Goal: Communication & Community: Answer question/provide support

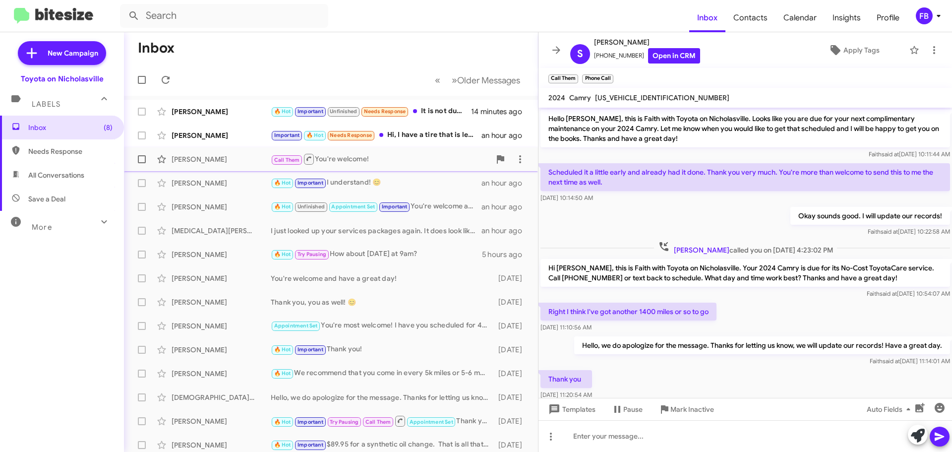
scroll to position [60, 0]
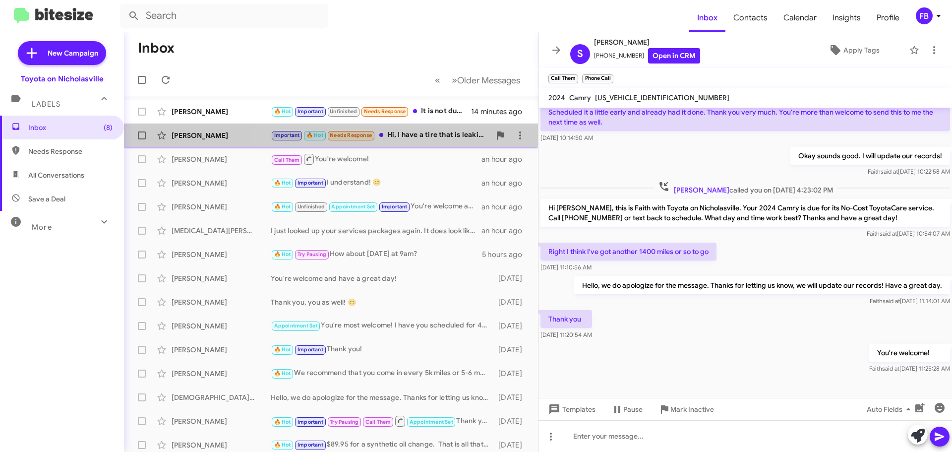
click at [437, 136] on div "Important 🔥 Hot Needs Response Hi, I have a tire that is leaking would they als…" at bounding box center [381, 134] width 220 height 11
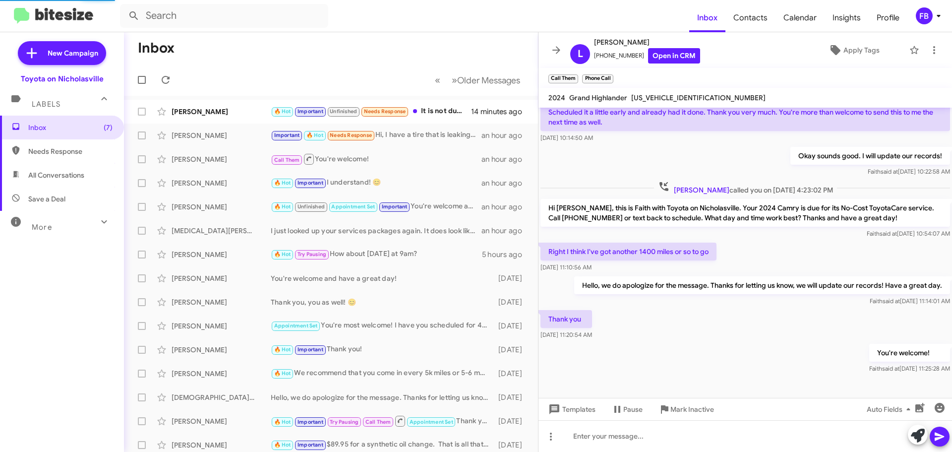
scroll to position [349, 0]
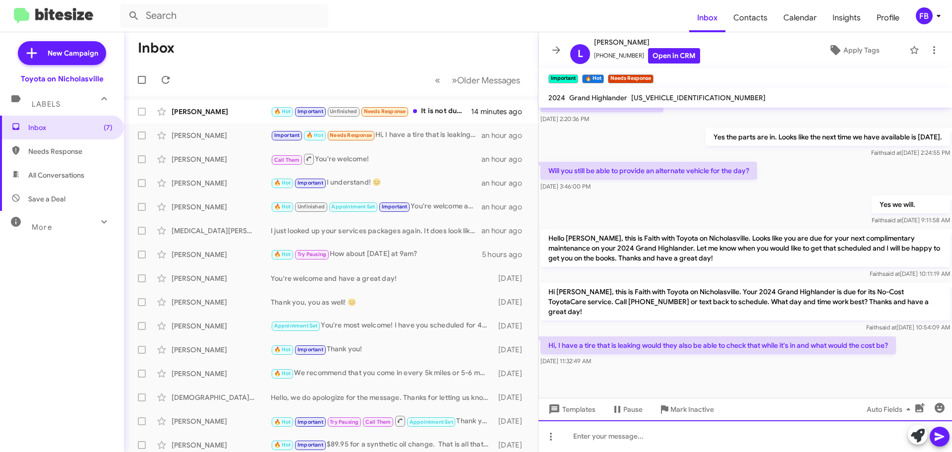
click at [614, 442] on div at bounding box center [746, 436] width 414 height 32
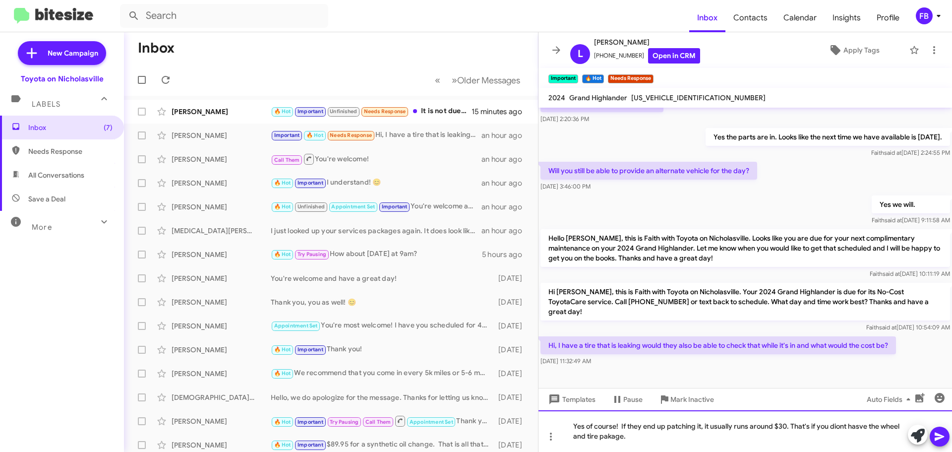
drag, startPoint x: 839, startPoint y: 425, endPoint x: 816, endPoint y: 434, distance: 24.7
click at [816, 434] on div "Yes of course! If they end up patching it, it usually runs around $30. That's i…" at bounding box center [746, 431] width 414 height 42
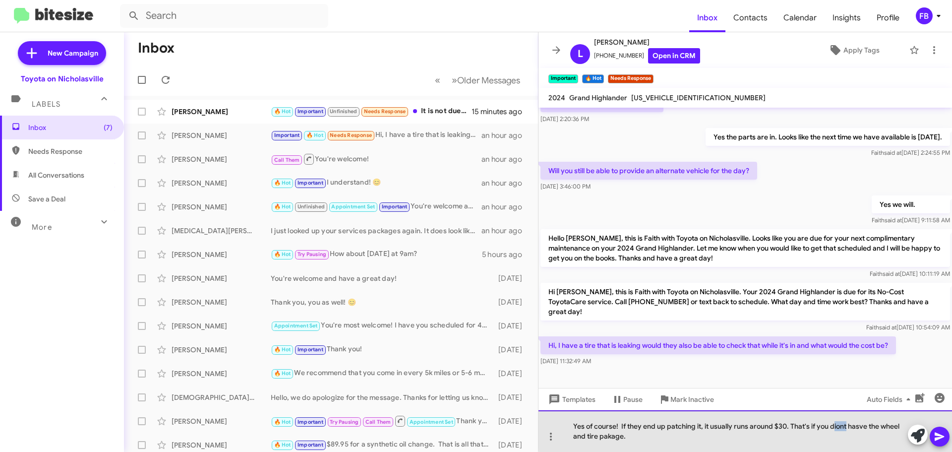
drag, startPoint x: 846, startPoint y: 425, endPoint x: 835, endPoint y: 425, distance: 10.4
click at [835, 425] on div "Yes of course! If they end up patching it, it usually runs around $30. That's i…" at bounding box center [746, 431] width 414 height 42
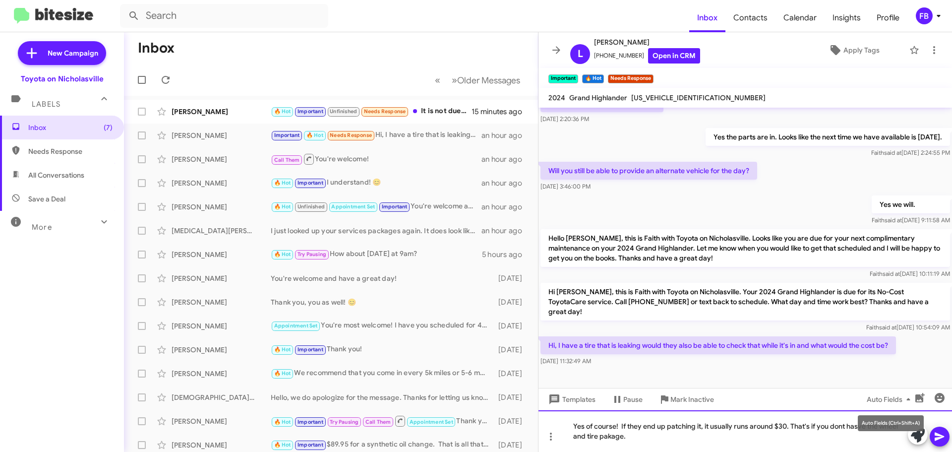
drag, startPoint x: 855, startPoint y: 425, endPoint x: 845, endPoint y: 426, distance: 9.5
click at [797, 436] on div "Yes of course! If they end up patching it, it usually runs around $30. That's i…" at bounding box center [746, 431] width 414 height 42
click at [950, 433] on div "Yes of course! If they end up patching it, it usually runs around $30. That's i…" at bounding box center [746, 431] width 414 height 42
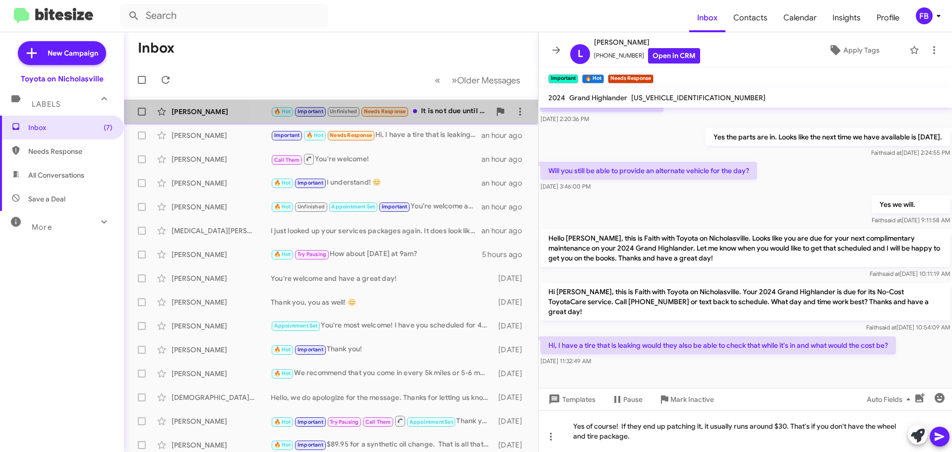
click at [433, 110] on div "🔥 Hot Important Unfinished Needs Response It is not due until 10/21" at bounding box center [381, 111] width 220 height 11
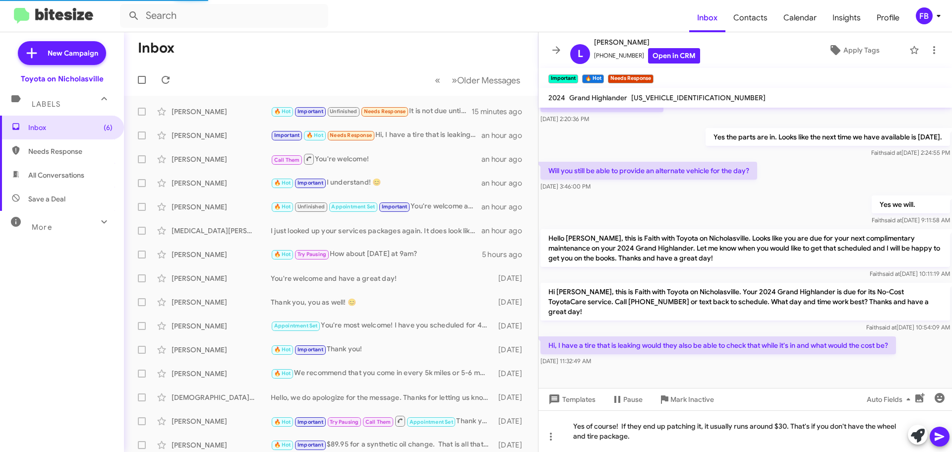
scroll to position [137, 0]
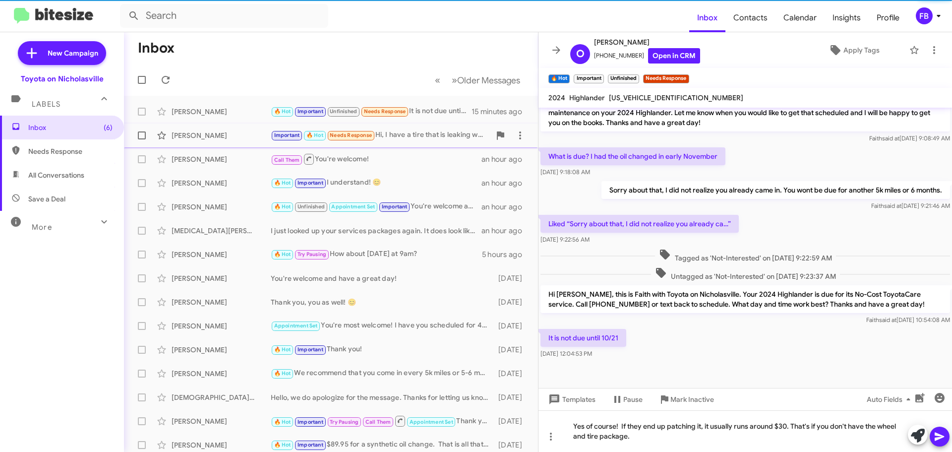
click at [396, 127] on div "[PERSON_NAME] Important 🔥 Hot Needs Response Hi, I have a tire that is leaking …" at bounding box center [331, 135] width 398 height 20
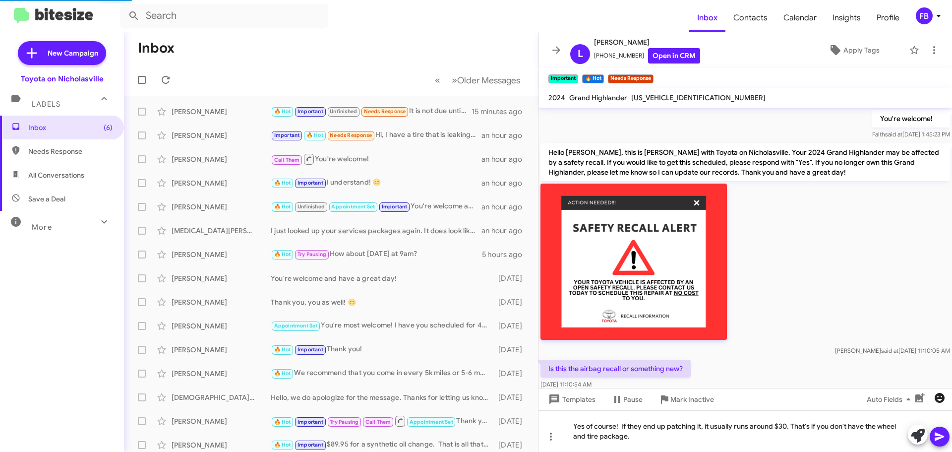
scroll to position [50, 0]
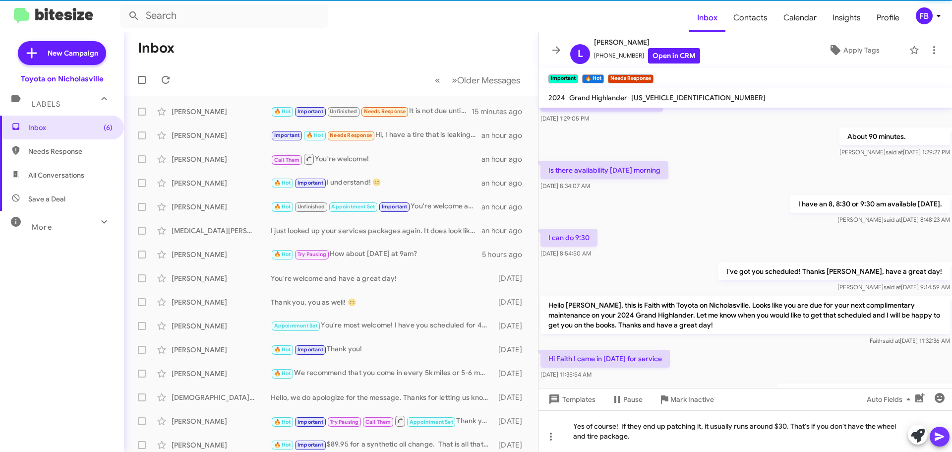
click at [935, 441] on icon at bounding box center [940, 436] width 12 height 12
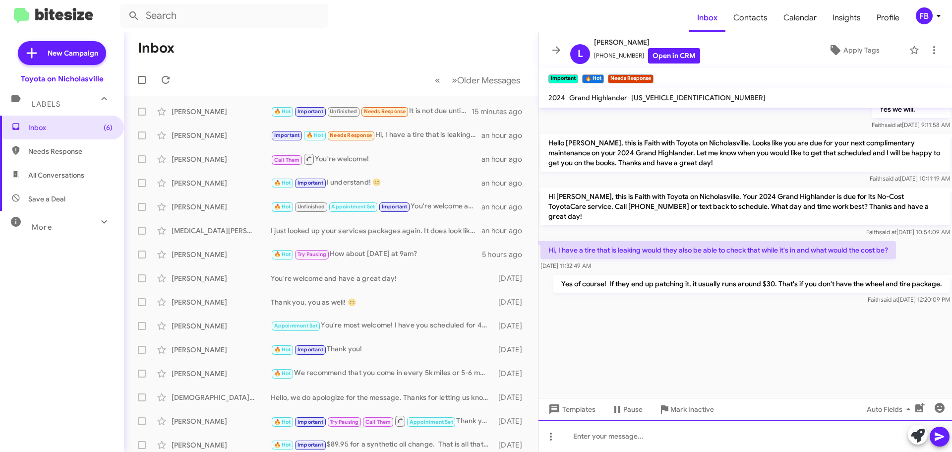
scroll to position [1516, 0]
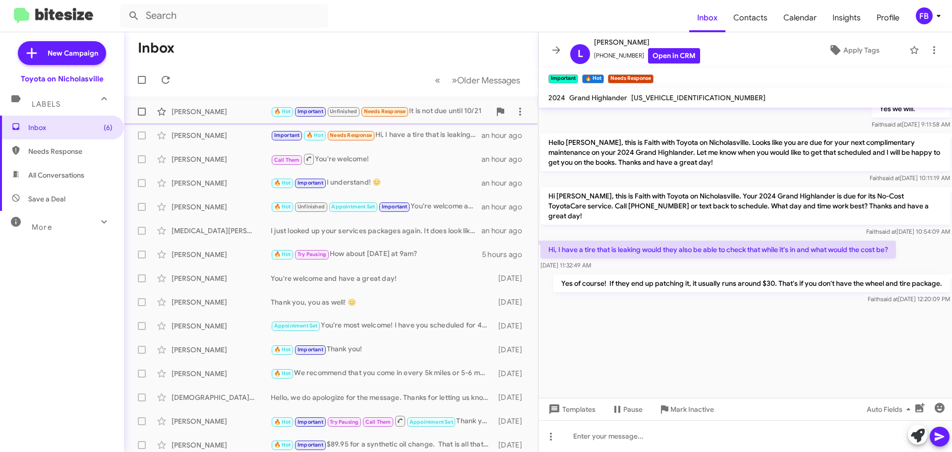
click at [207, 113] on div "[PERSON_NAME]" at bounding box center [221, 112] width 99 height 10
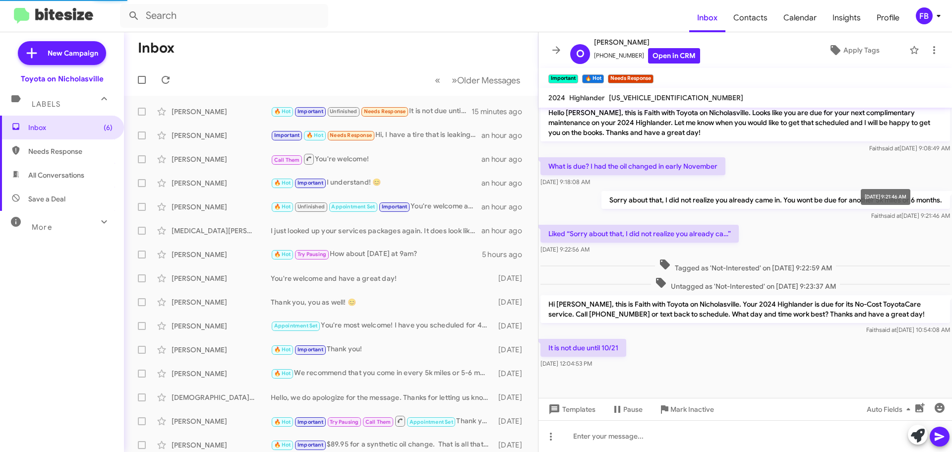
scroll to position [127, 0]
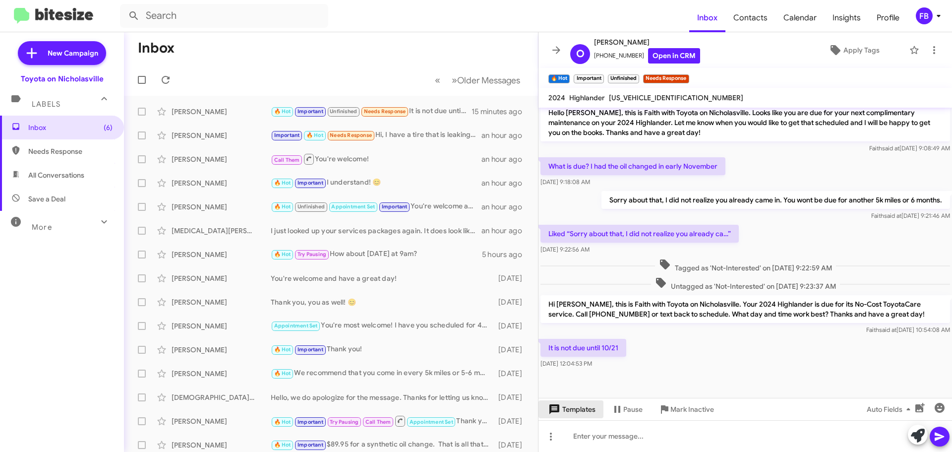
click at [571, 413] on span "Templates" at bounding box center [571, 409] width 49 height 18
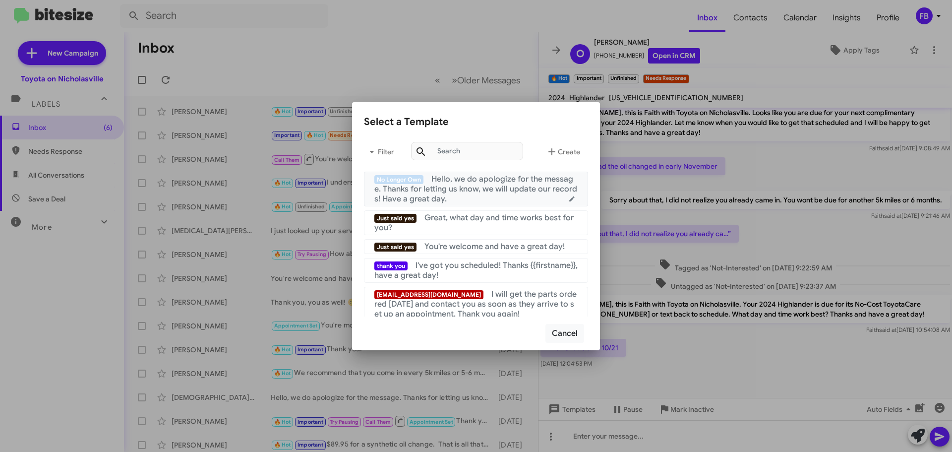
drag, startPoint x: 481, startPoint y: 196, endPoint x: 748, endPoint y: 280, distance: 279.5
click at [482, 197] on div "No Longer Own Hello, we do apologize for the message. Thanks for letting us kno…" at bounding box center [475, 189] width 203 height 30
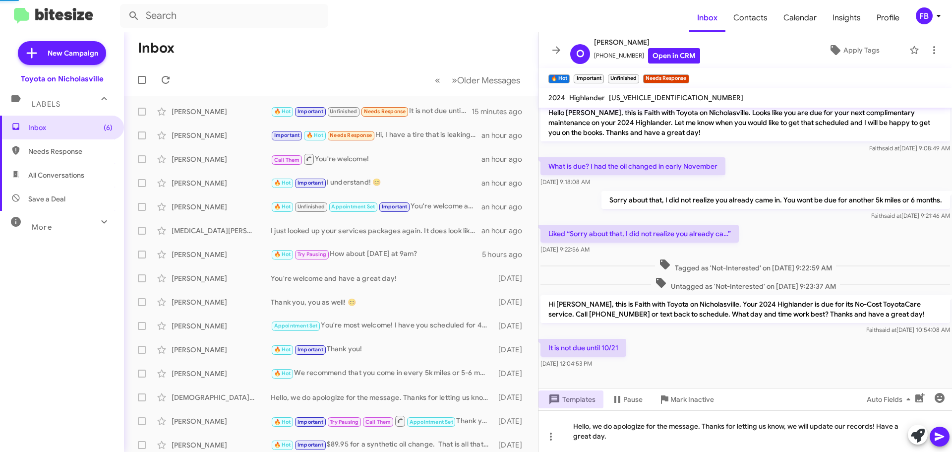
scroll to position [137, 0]
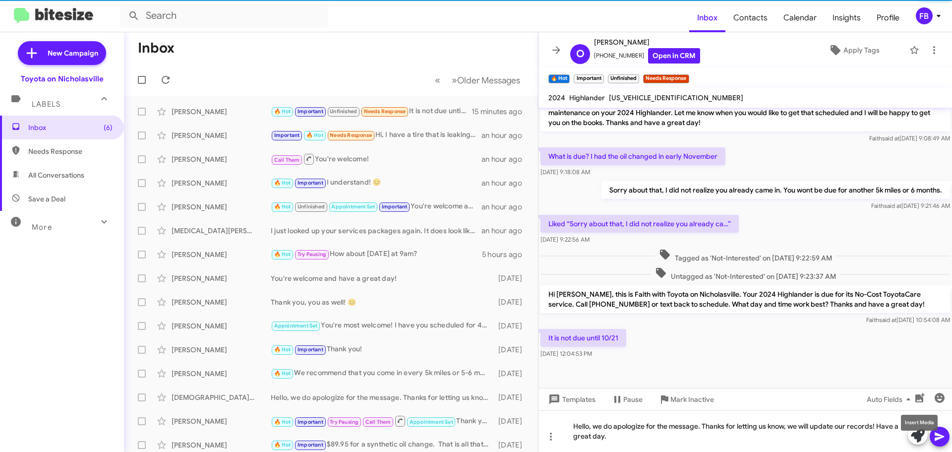
click at [939, 428] on mat-tooltip-component "Insert Media" at bounding box center [919, 423] width 51 height 30
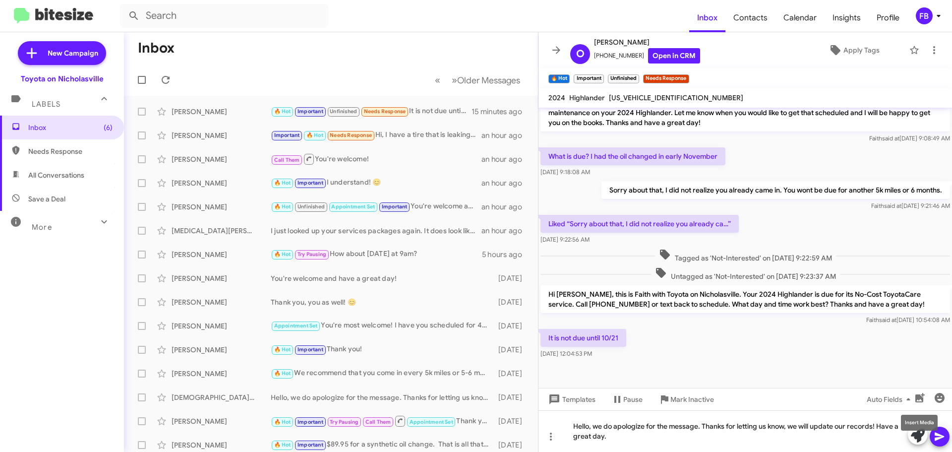
click at [942, 434] on mat-tooltip-component "Insert Media" at bounding box center [919, 423] width 51 height 30
click at [948, 439] on button at bounding box center [940, 437] width 20 height 20
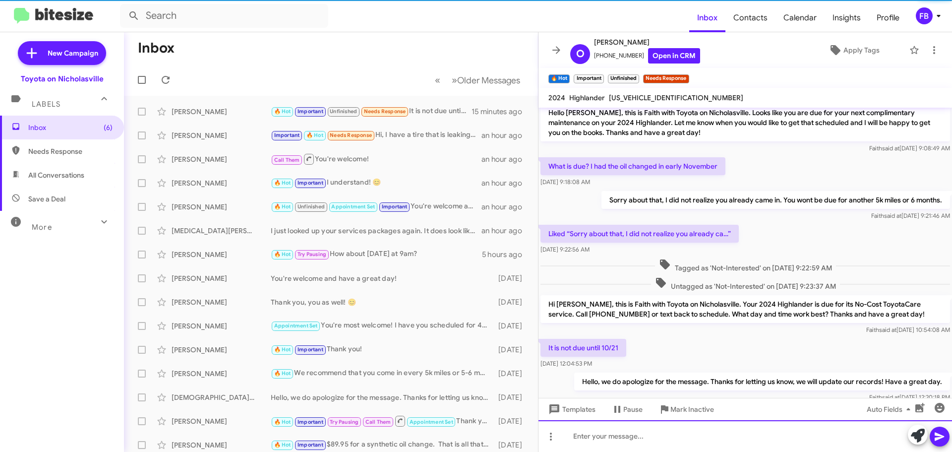
scroll to position [0, 0]
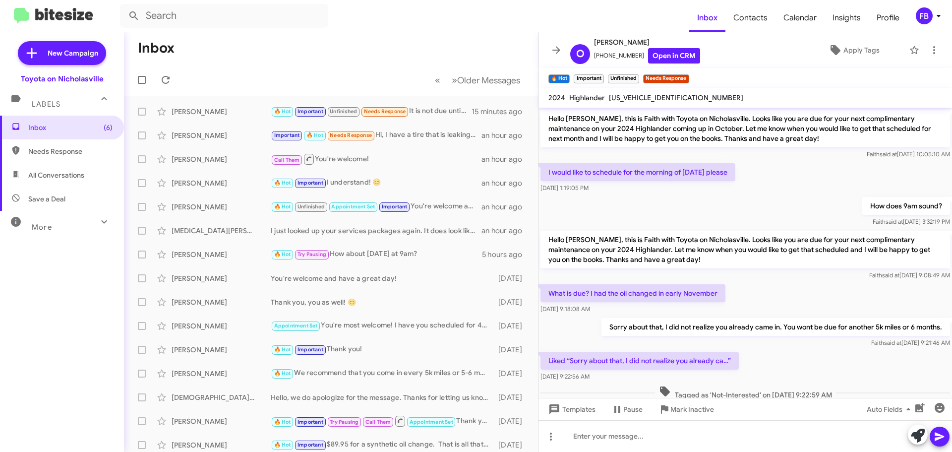
click at [643, 99] on span "[US_VEHICLE_IDENTIFICATION_NUMBER]" at bounding box center [676, 97] width 134 height 9
copy span "[US_VEHICLE_IDENTIFICATION_NUMBER]"
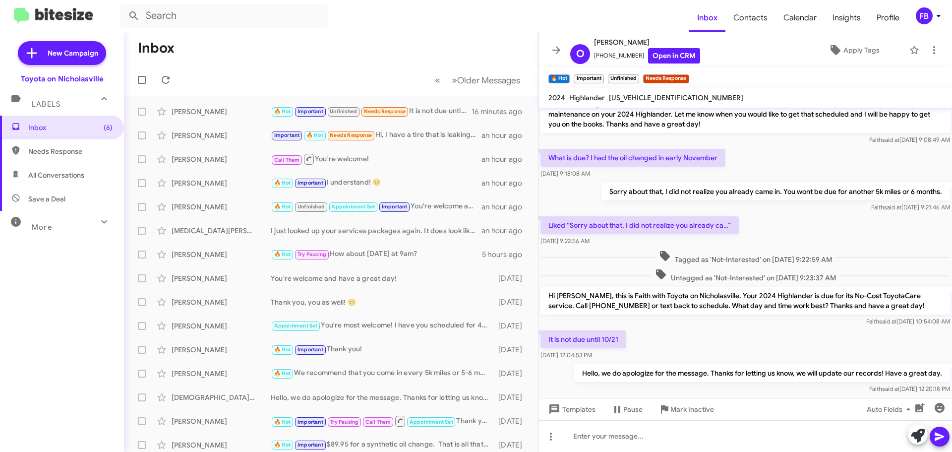
scroll to position [163, 0]
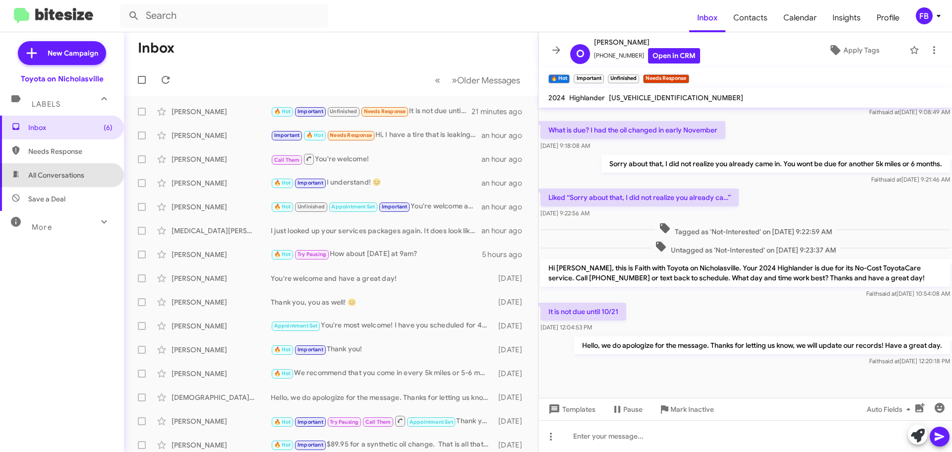
click at [62, 173] on span "All Conversations" at bounding box center [56, 175] width 56 height 10
type input "in:all-conversations"
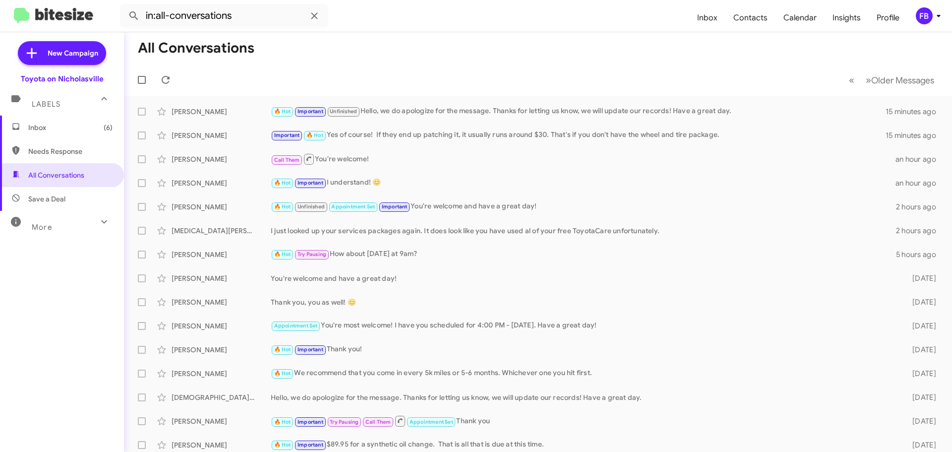
click at [68, 124] on span "Inbox (6)" at bounding box center [70, 127] width 84 height 10
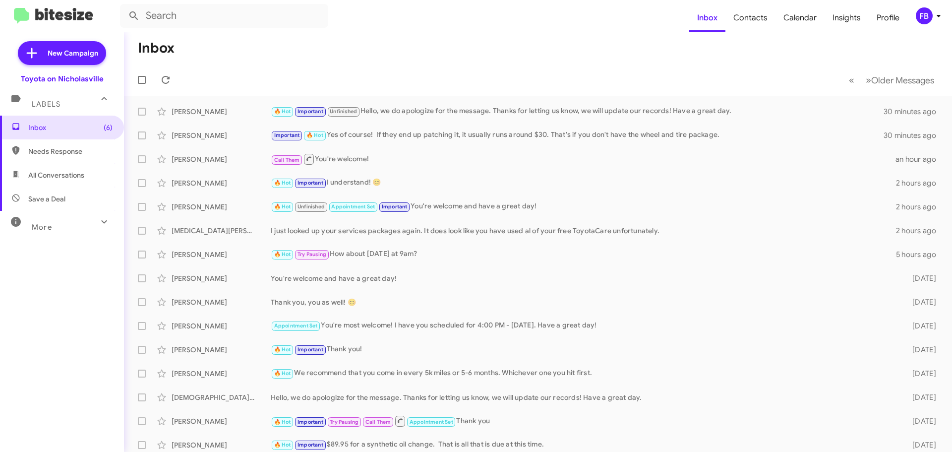
click at [56, 163] on span "All Conversations" at bounding box center [62, 175] width 124 height 24
type input "in:all-conversations"
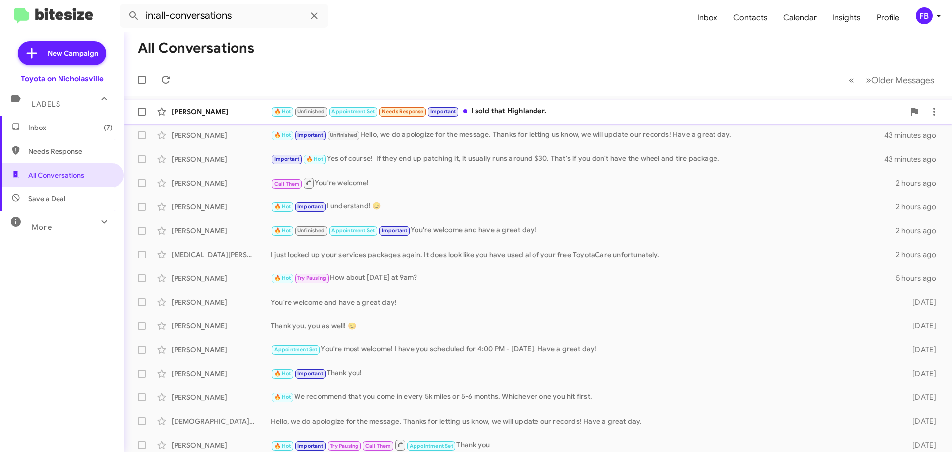
click at [504, 114] on div "🔥 Hot Unfinished Appointment Set Needs Response Important I sold that Highlande…" at bounding box center [588, 111] width 634 height 11
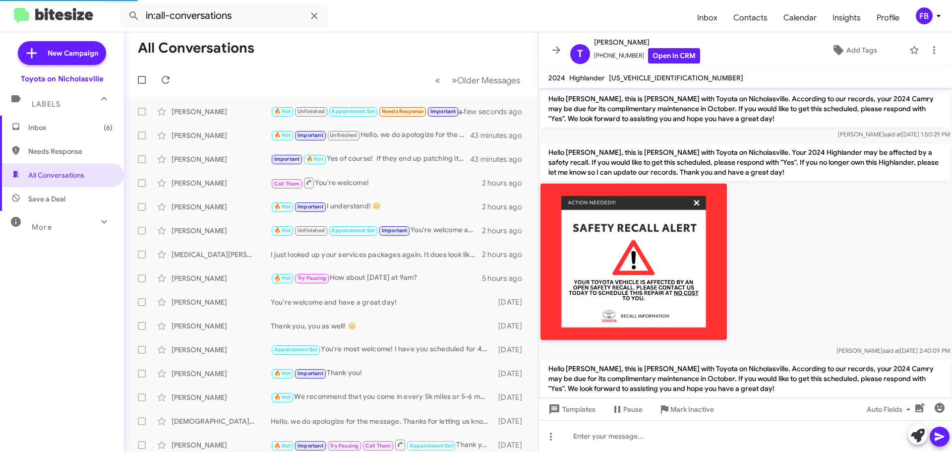
scroll to position [904, 0]
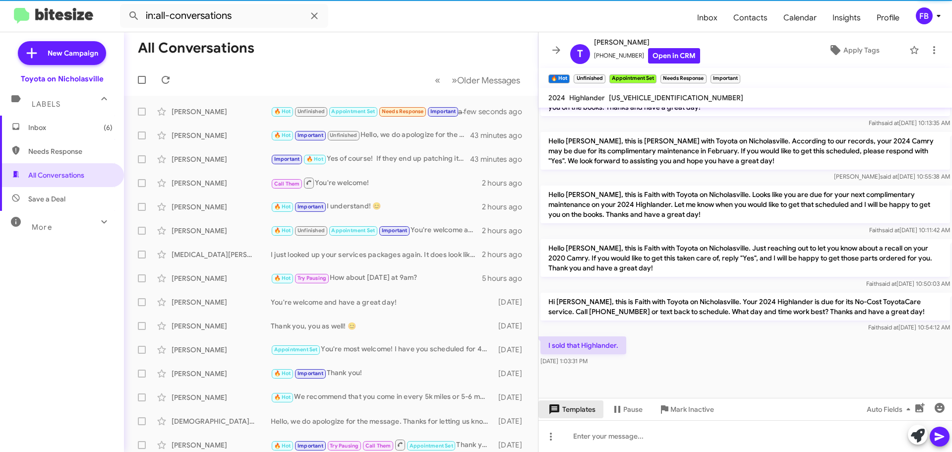
click at [586, 406] on span "Templates" at bounding box center [571, 409] width 49 height 18
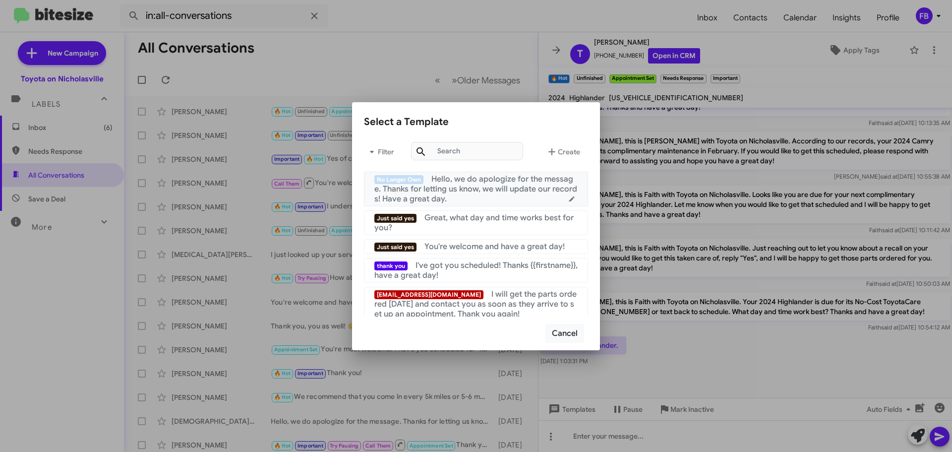
click at [496, 186] on span "Hello, we do apologize for the message. Thanks for letting us know, we will upd…" at bounding box center [475, 189] width 203 height 30
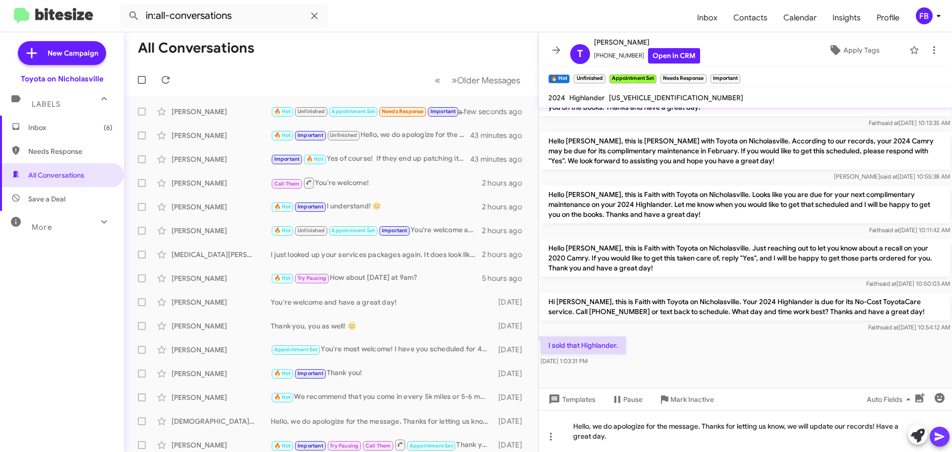
click at [941, 437] on icon at bounding box center [939, 436] width 9 height 8
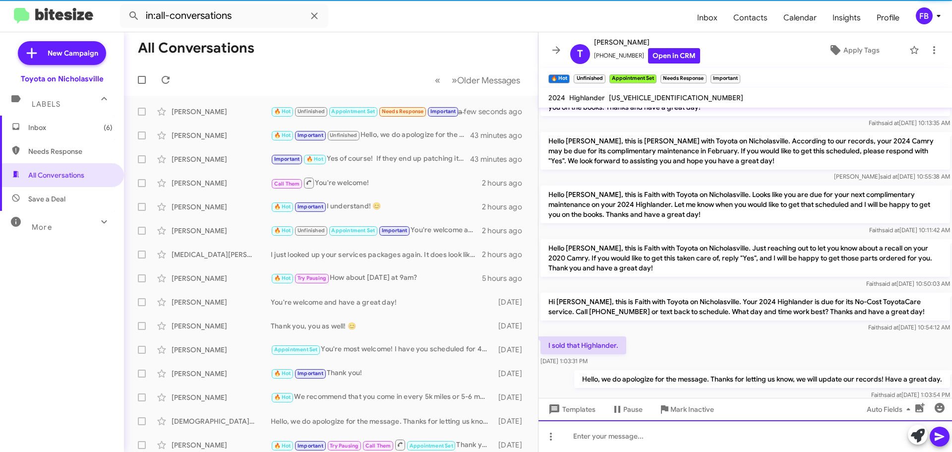
scroll to position [0, 0]
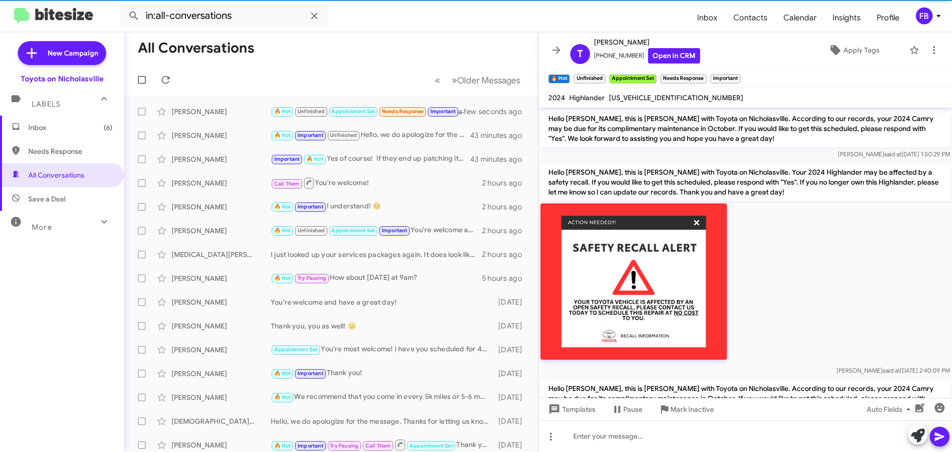
click at [641, 96] on span "[US_VEHICLE_IDENTIFICATION_NUMBER]" at bounding box center [676, 97] width 134 height 9
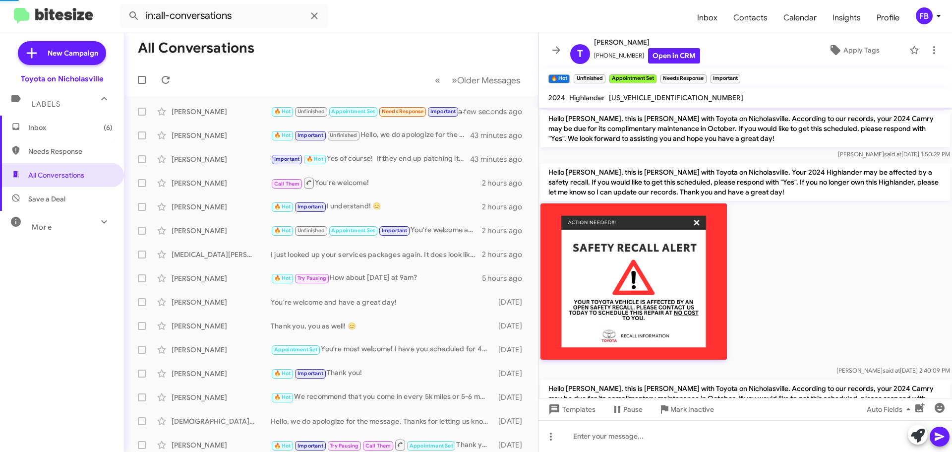
click at [641, 96] on span "[US_VEHICLE_IDENTIFICATION_NUMBER]" at bounding box center [676, 97] width 134 height 9
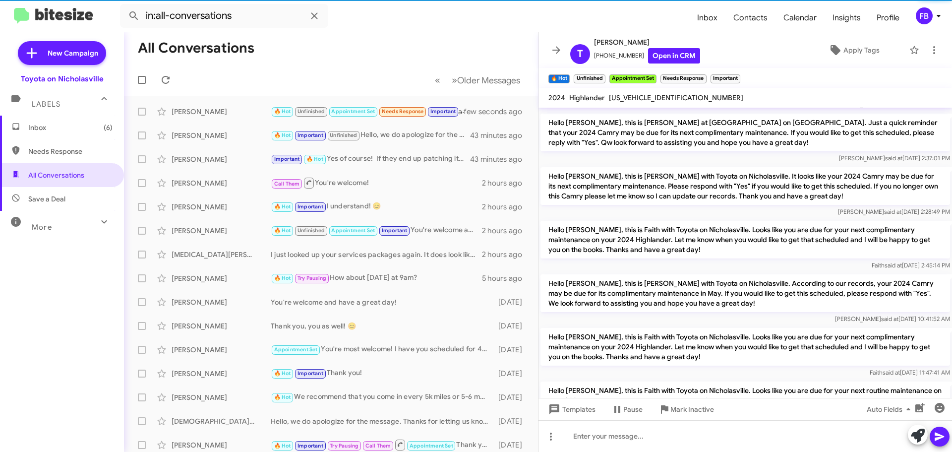
copy span "[US_VEHICLE_IDENTIFICATION_NUMBER]"
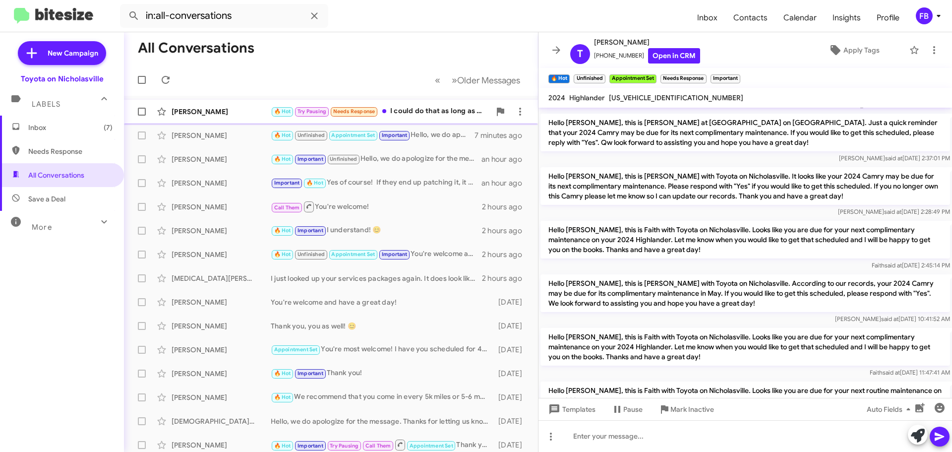
click at [213, 110] on div "[PERSON_NAME]" at bounding box center [221, 112] width 99 height 10
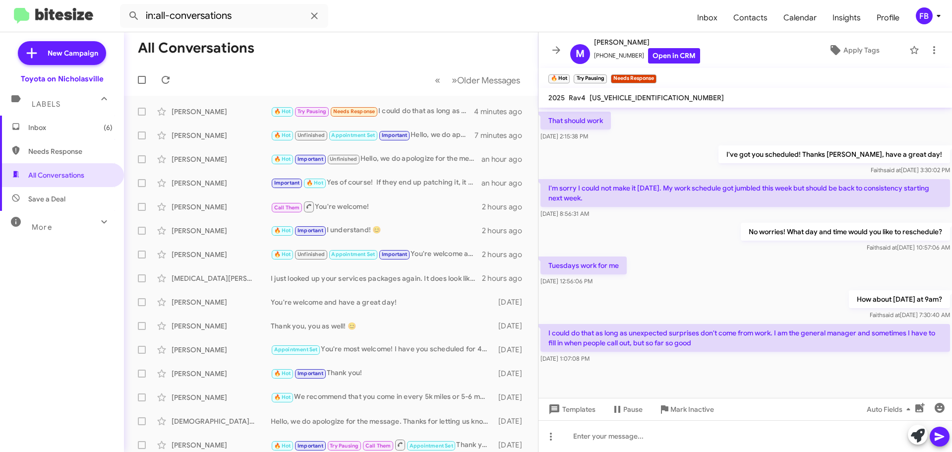
click at [636, 91] on mat-toolbar "2025 Rav4 [US_VEHICLE_IDENTIFICATION_NUMBER]" at bounding box center [746, 98] width 414 height 20
click at [636, 94] on mat-toolbar "2025 Rav4 [US_VEHICLE_IDENTIFICATION_NUMBER]" at bounding box center [746, 98] width 414 height 20
copy span "[US_VEHICLE_IDENTIFICATION_NUMBER]"
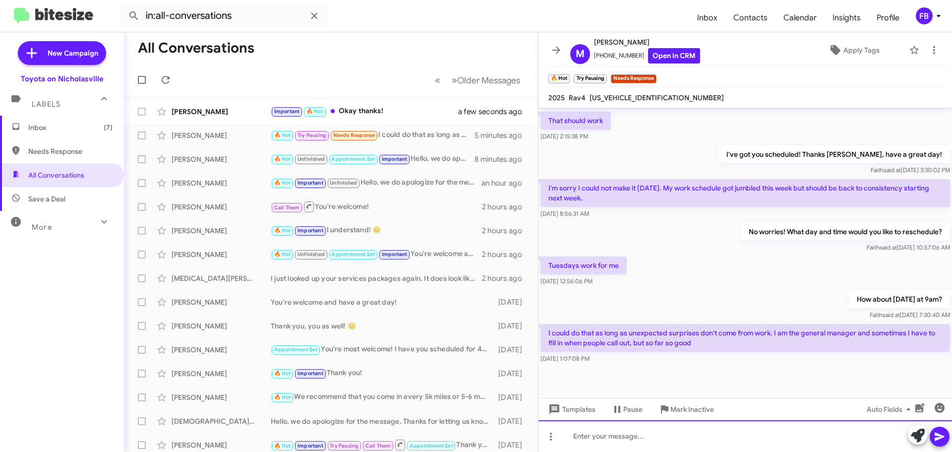
click at [591, 433] on div at bounding box center [746, 436] width 414 height 32
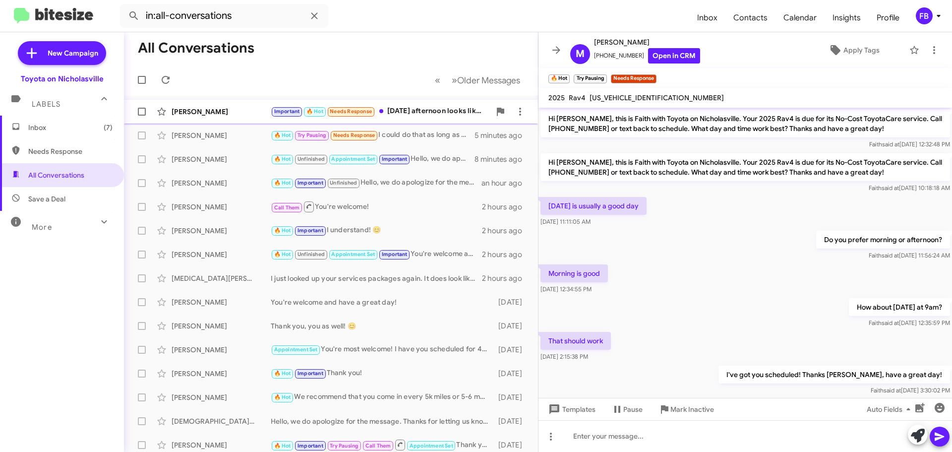
click at [205, 112] on div "[PERSON_NAME]" at bounding box center [221, 112] width 99 height 10
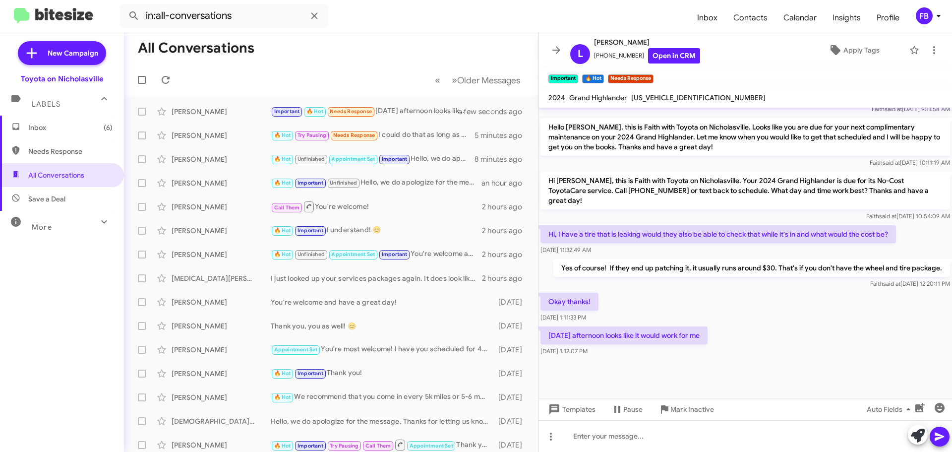
click at [641, 99] on span "[US_VEHICLE_IDENTIFICATION_NUMBER]" at bounding box center [698, 97] width 134 height 9
drag, startPoint x: 642, startPoint y: 99, endPoint x: 647, endPoint y: 96, distance: 5.5
click at [643, 98] on span "[US_VEHICLE_IDENTIFICATION_NUMBER]" at bounding box center [698, 97] width 134 height 9
click at [650, 95] on span "[US_VEHICLE_IDENTIFICATION_NUMBER]" at bounding box center [698, 97] width 134 height 9
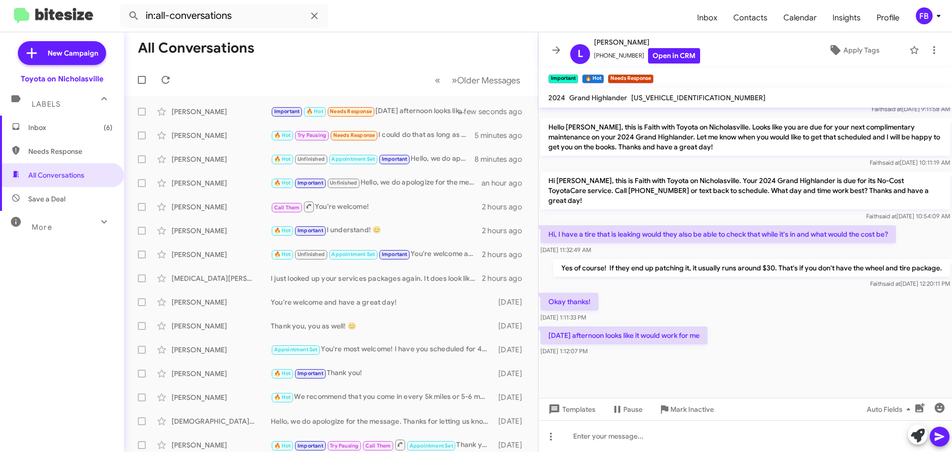
copy span "[US_VEHICLE_IDENTIFICATION_NUMBER]"
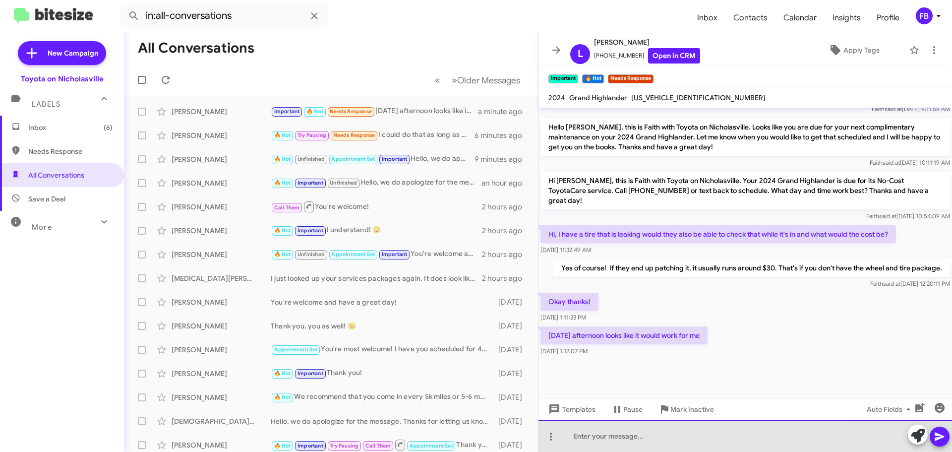
drag, startPoint x: 585, startPoint y: 428, endPoint x: 578, endPoint y: 428, distance: 7.0
click at [584, 428] on div at bounding box center [746, 436] width 414 height 32
click at [634, 437] on div "We have a" at bounding box center [746, 436] width 414 height 32
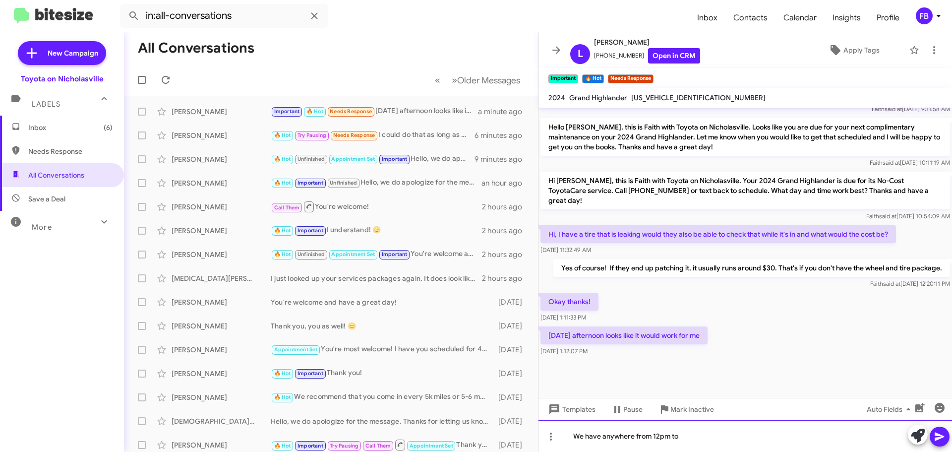
click at [701, 436] on div "We have anywhere from 12pm to" at bounding box center [746, 436] width 414 height 32
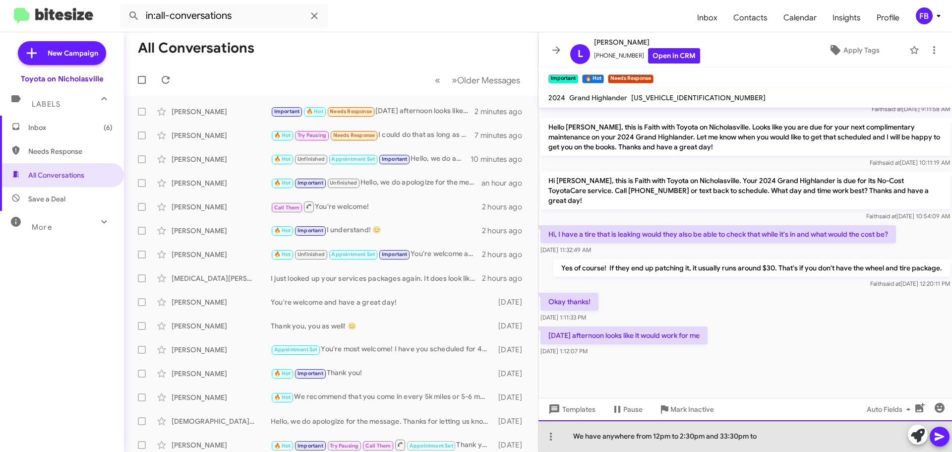
click at [769, 436] on div "We have anywhere from 12pm to 2:30pm and 33:30pm to" at bounding box center [746, 436] width 414 height 32
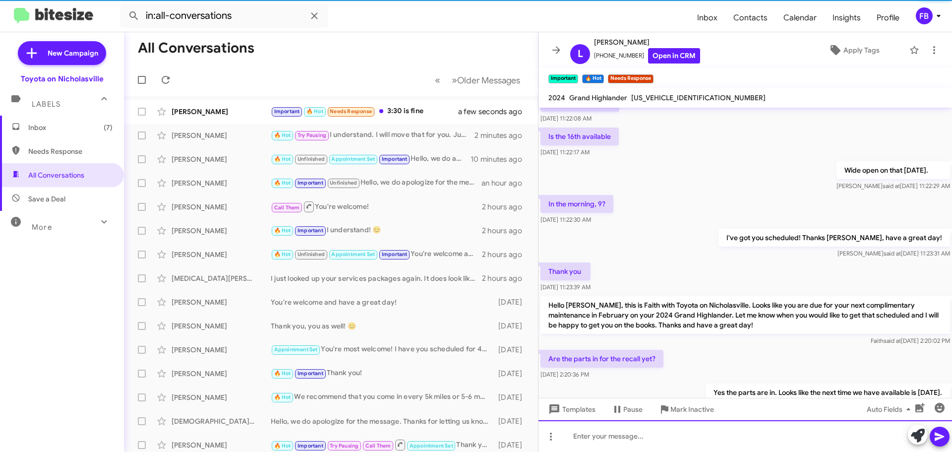
scroll to position [484, 0]
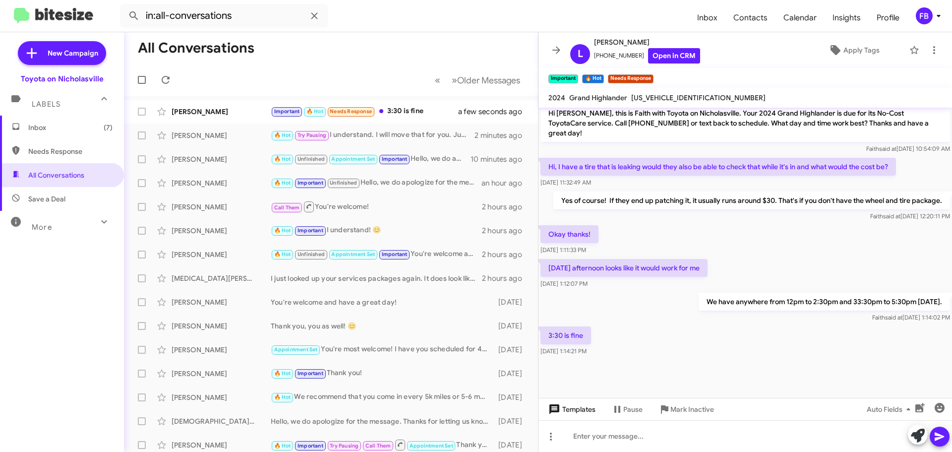
click at [588, 408] on span "Templates" at bounding box center [571, 409] width 49 height 18
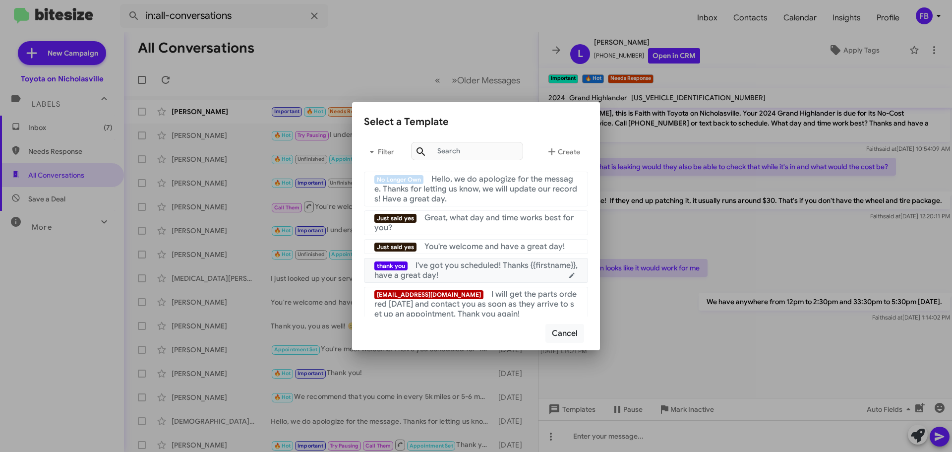
click at [497, 271] on div "thank you I've got you scheduled! Thanks {{firstname}}, have a great day!" at bounding box center [475, 270] width 203 height 20
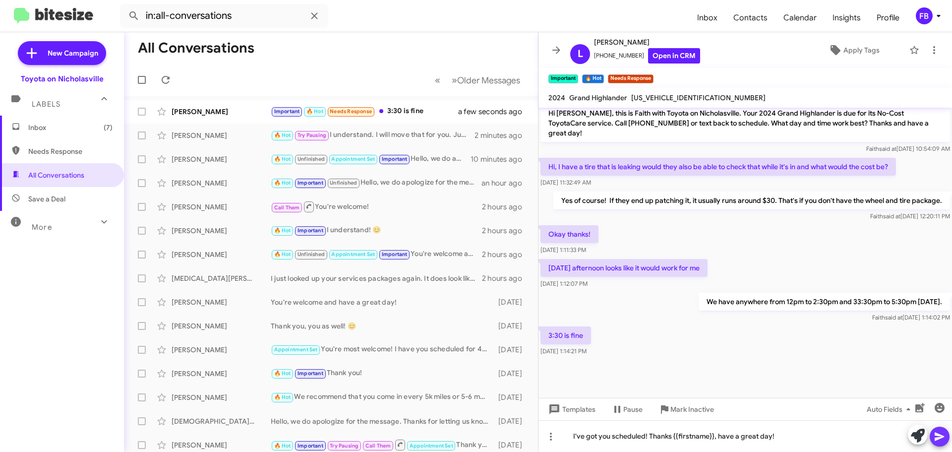
click at [942, 438] on icon at bounding box center [940, 436] width 12 height 12
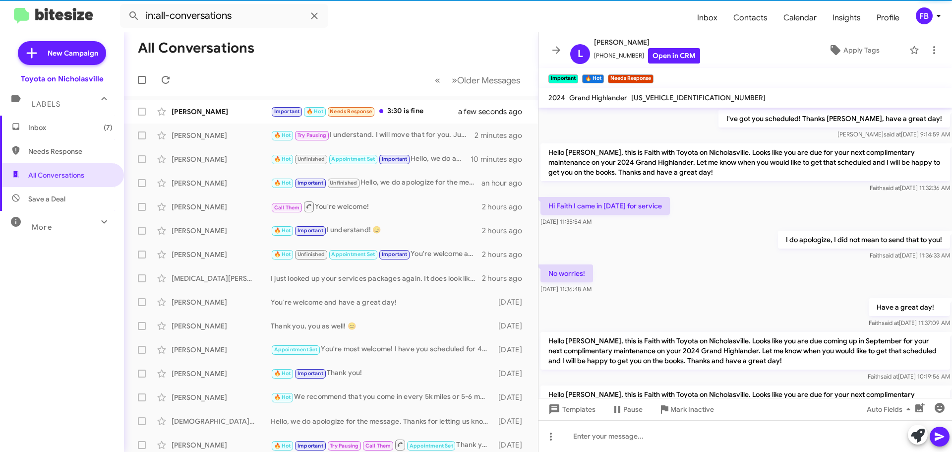
scroll to position [50, 0]
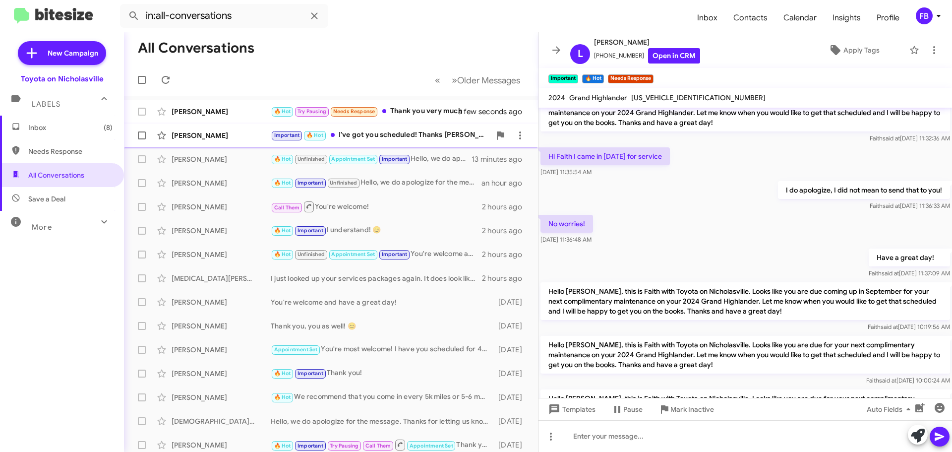
click at [410, 132] on div "Important 🔥 Hot I've got you scheduled! Thanks [PERSON_NAME], have a great day!" at bounding box center [381, 134] width 220 height 11
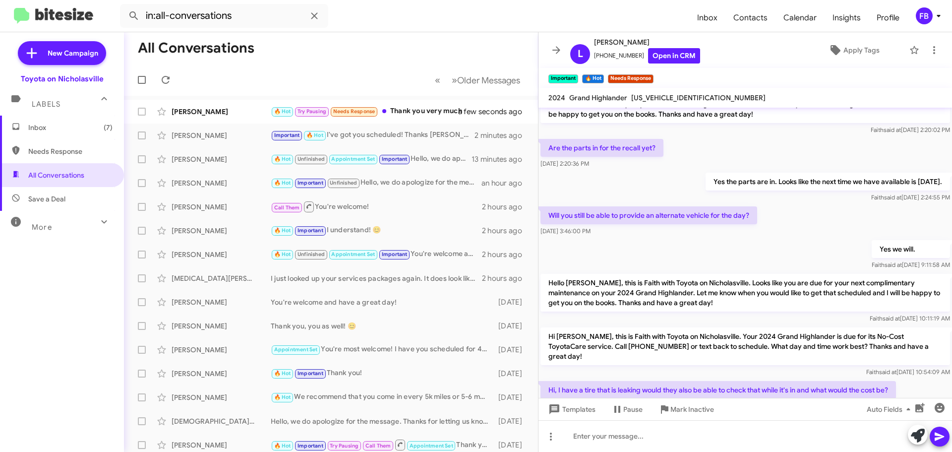
scroll to position [1516, 0]
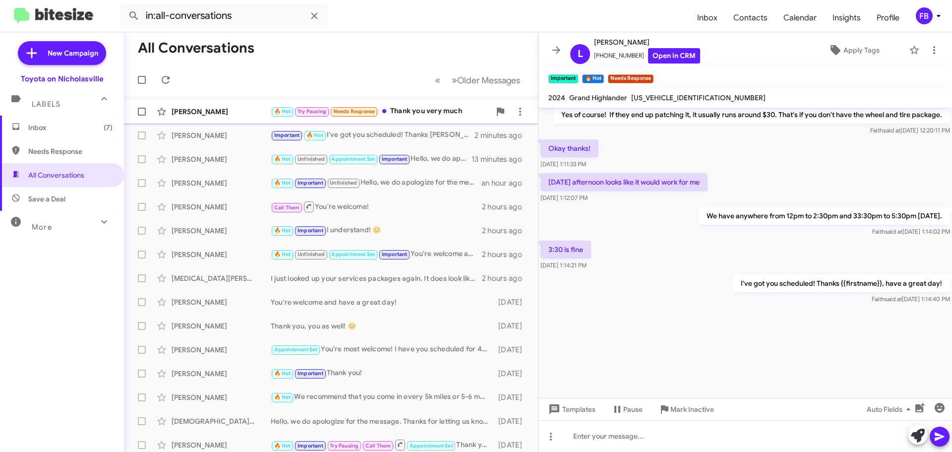
click at [241, 105] on div "[PERSON_NAME] 🔥 Hot Try Pausing Needs Response Thank you very much a few second…" at bounding box center [331, 112] width 398 height 20
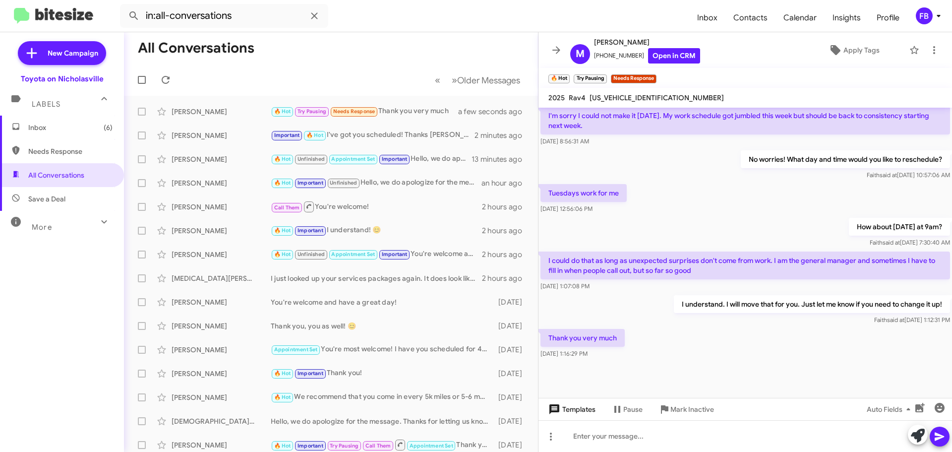
click at [565, 410] on span "Templates" at bounding box center [571, 409] width 49 height 18
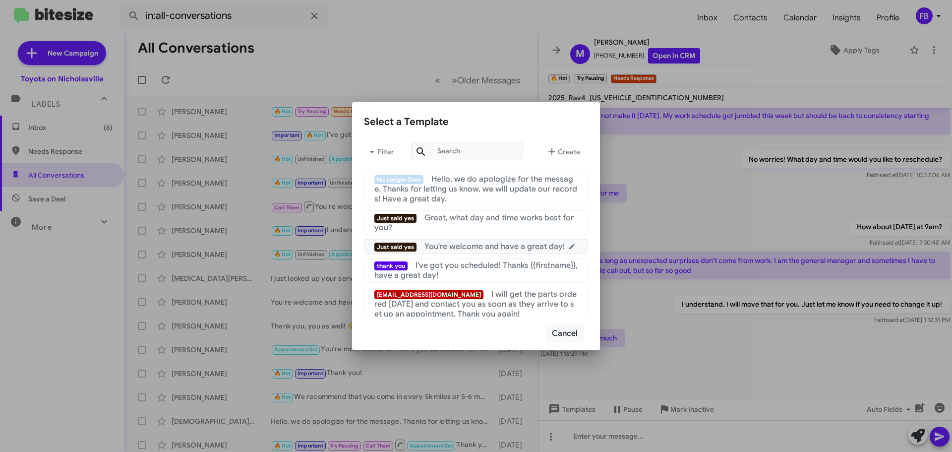
drag, startPoint x: 483, startPoint y: 243, endPoint x: 639, endPoint y: 246, distance: 156.3
click at [484, 243] on span "You're welcome and have a great day!" at bounding box center [495, 247] width 140 height 10
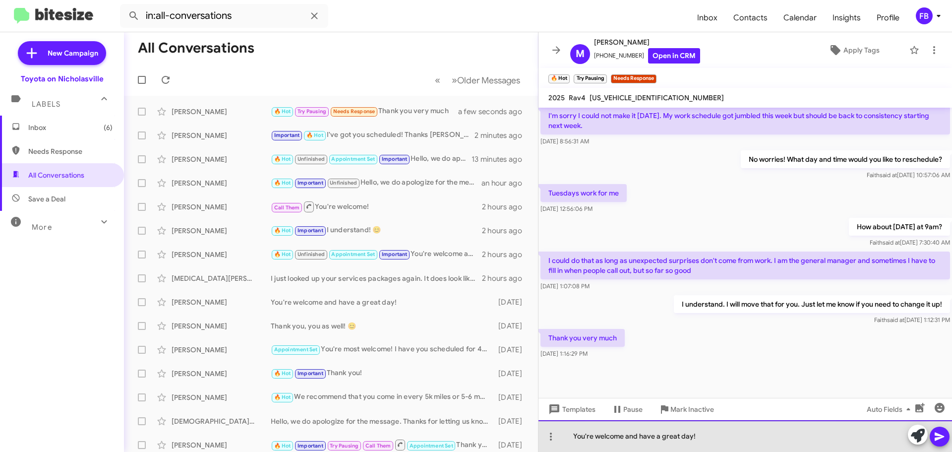
click at [706, 431] on div "You're welcome and have a great day!" at bounding box center [746, 436] width 414 height 32
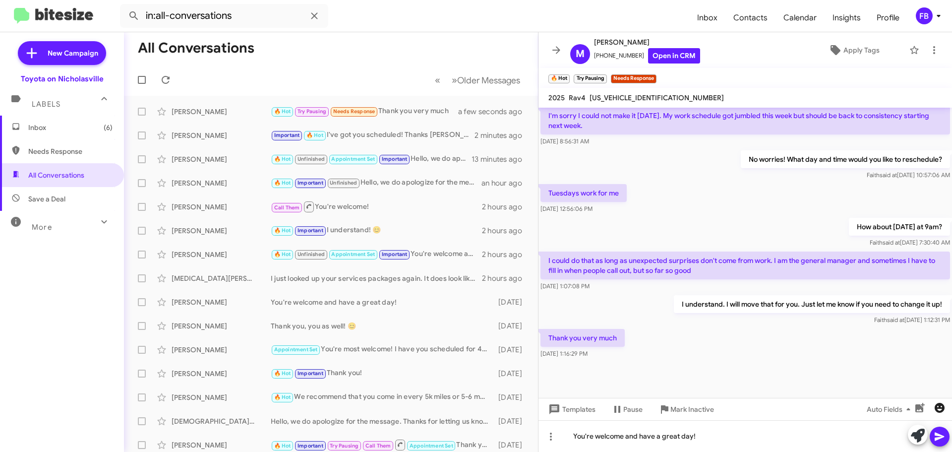
click at [939, 408] on icon "button" at bounding box center [940, 408] width 10 height 10
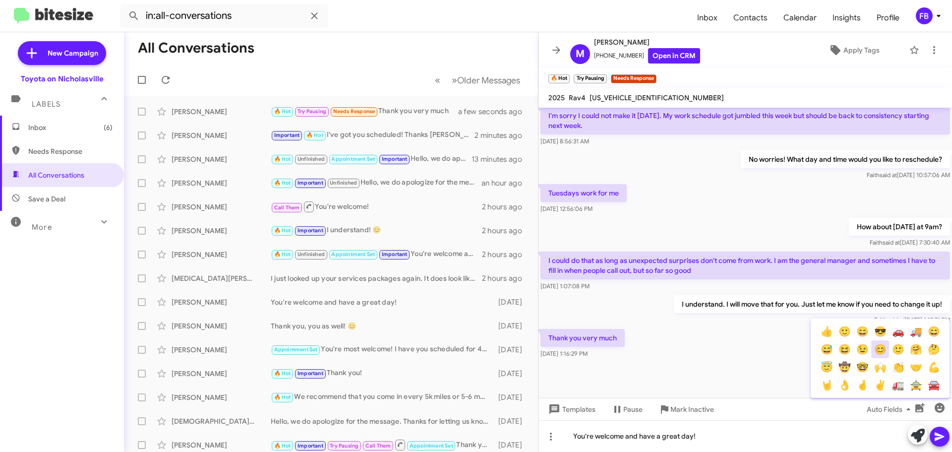
click at [877, 349] on button "😊" at bounding box center [880, 349] width 18 height 18
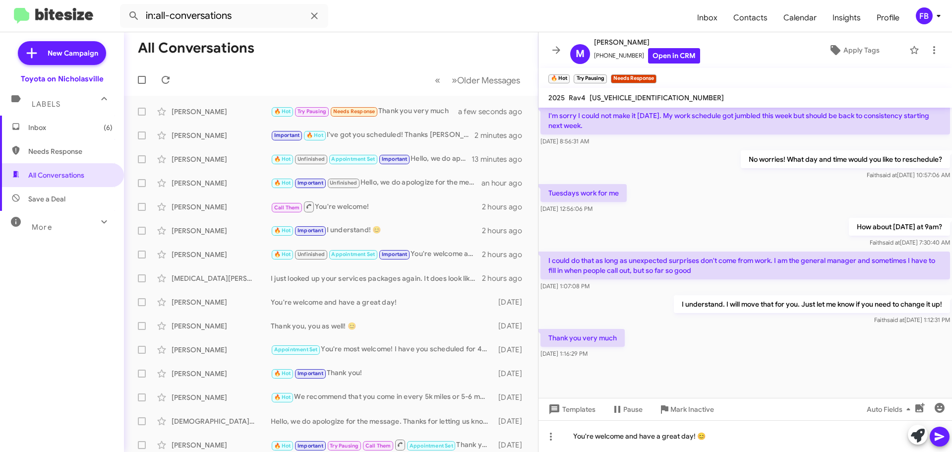
click at [941, 430] on icon at bounding box center [940, 436] width 12 height 12
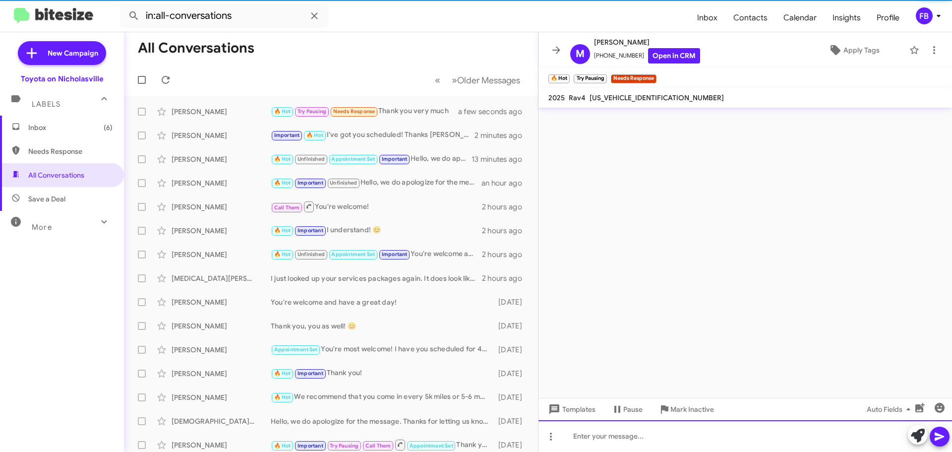
scroll to position [0, 0]
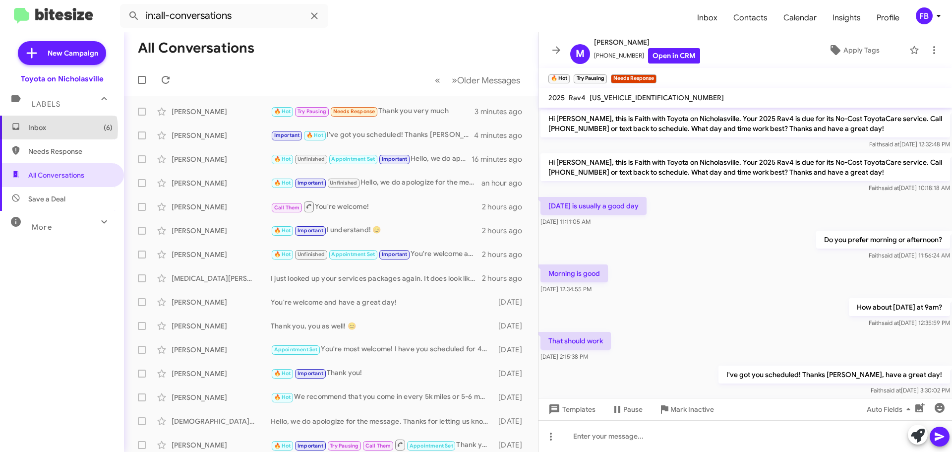
click at [56, 129] on span "Inbox (6)" at bounding box center [70, 127] width 84 height 10
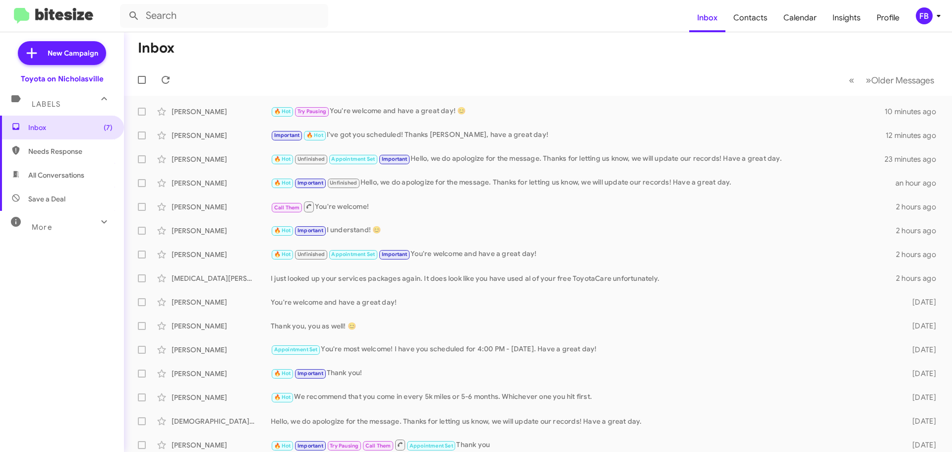
click at [58, 175] on span "All Conversations" at bounding box center [56, 175] width 56 height 10
type input "in:all-conversations"
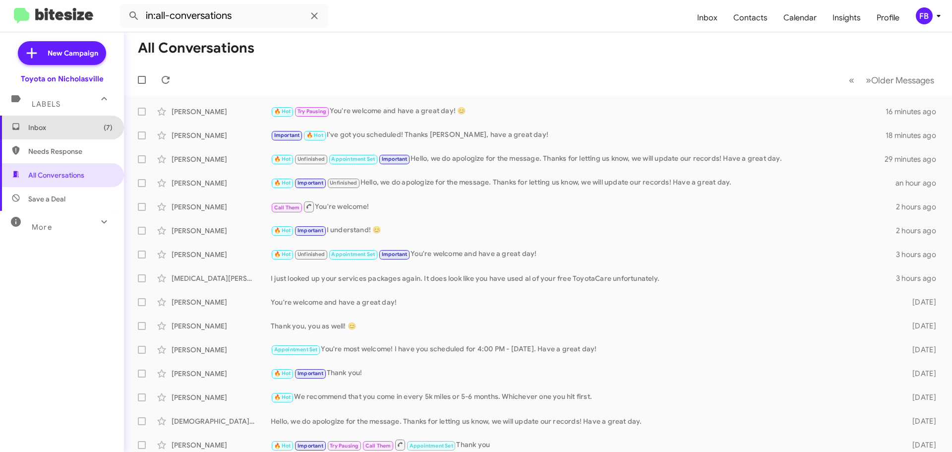
click at [81, 132] on span "Inbox (7)" at bounding box center [70, 127] width 84 height 10
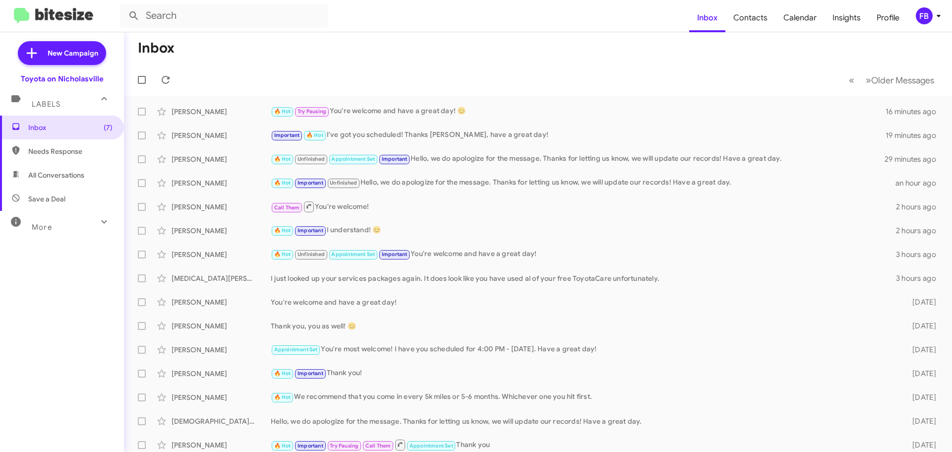
click at [60, 166] on span "All Conversations" at bounding box center [62, 175] width 124 height 24
type input "in:all-conversations"
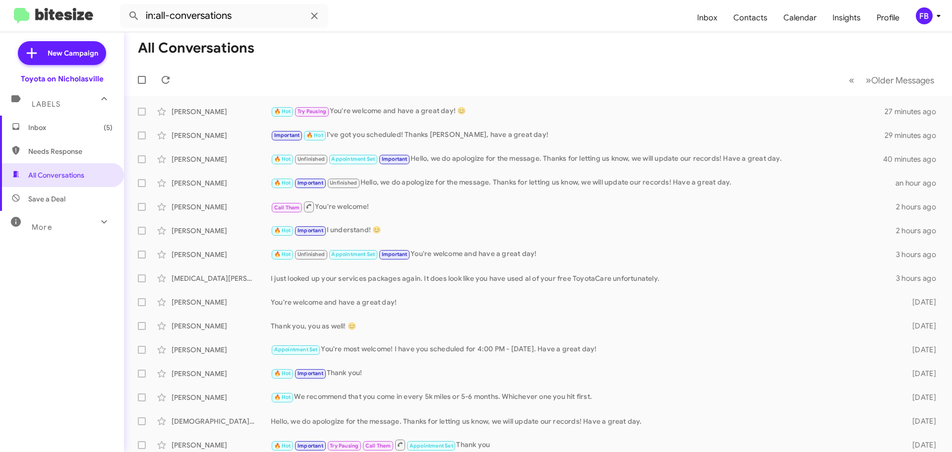
click at [107, 133] on span "Inbox (5)" at bounding box center [62, 128] width 124 height 24
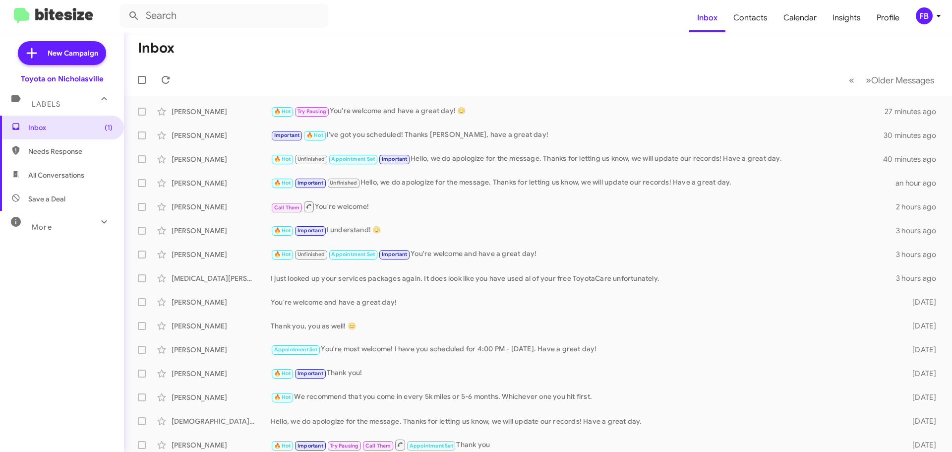
drag, startPoint x: 89, startPoint y: 179, endPoint x: 119, endPoint y: 159, distance: 35.9
click at [89, 178] on span "All Conversations" at bounding box center [62, 175] width 124 height 24
type input "in:all-conversations"
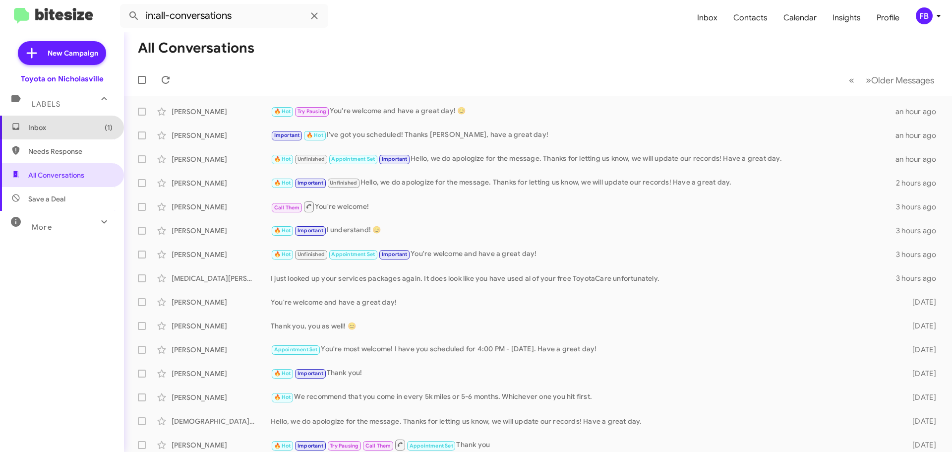
click at [83, 134] on span "Inbox (1)" at bounding box center [62, 128] width 124 height 24
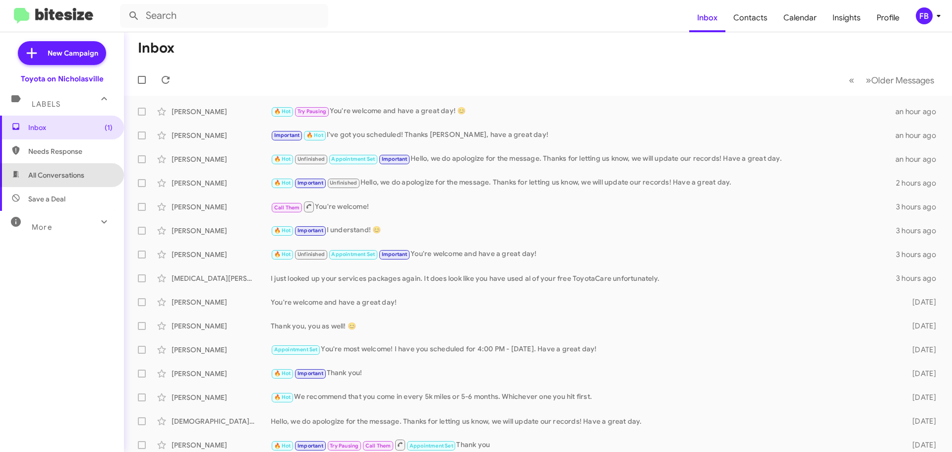
click at [81, 165] on span "All Conversations" at bounding box center [62, 175] width 124 height 24
type input "in:all-conversations"
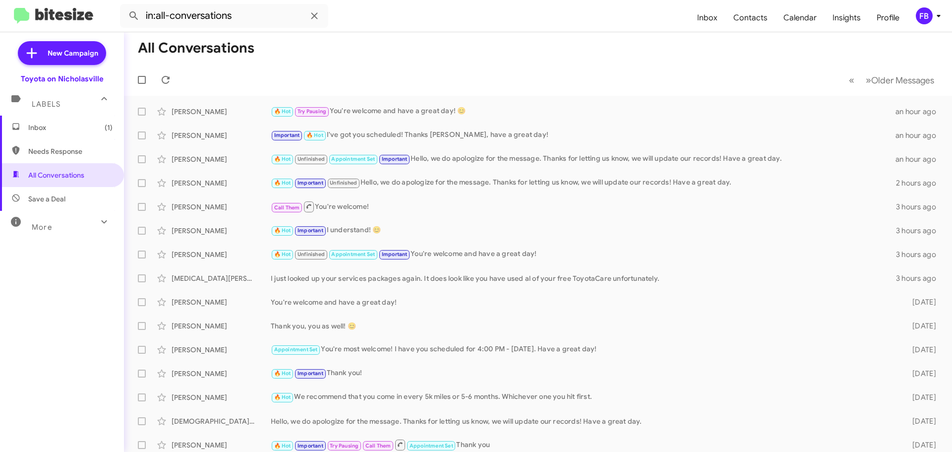
drag, startPoint x: 51, startPoint y: 129, endPoint x: 57, endPoint y: 129, distance: 6.0
click at [51, 129] on span "Inbox (1)" at bounding box center [70, 127] width 84 height 10
